Goal: Information Seeking & Learning: Learn about a topic

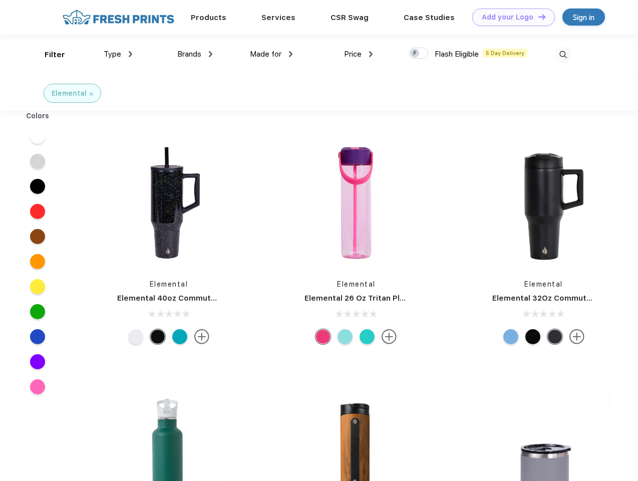
scroll to position [1, 0]
click at [510, 17] on link "Add your Logo Design Tool" at bounding box center [513, 18] width 83 height 18
click at [0, 0] on div "Design Tool" at bounding box center [0, 0] width 0 height 0
click at [538, 17] on link "Add your Logo Design Tool" at bounding box center [513, 18] width 83 height 18
click at [48, 55] on div "Filter" at bounding box center [55, 55] width 21 height 12
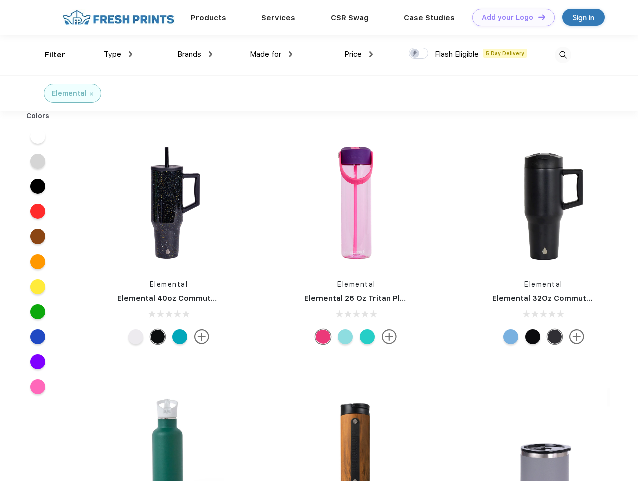
click at [118, 54] on span "Type" at bounding box center [113, 54] width 18 height 9
click at [195, 54] on span "Brands" at bounding box center [189, 54] width 24 height 9
click at [272, 54] on span "Made for" at bounding box center [266, 54] width 32 height 9
click at [359, 54] on span "Price" at bounding box center [353, 54] width 18 height 9
click at [419, 54] on div at bounding box center [419, 53] width 20 height 11
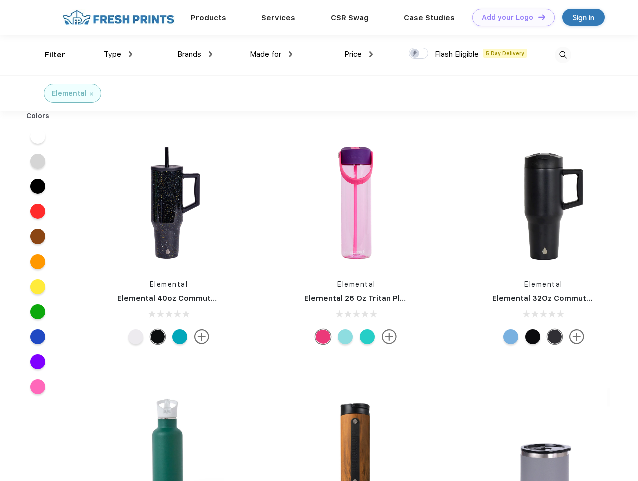
click at [415, 54] on input "checkbox" at bounding box center [412, 50] width 7 height 7
click at [563, 55] on img at bounding box center [563, 55] width 17 height 17
